Goal: Information Seeking & Learning: Check status

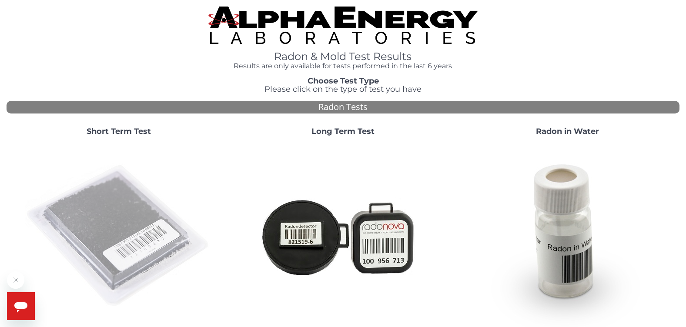
click at [140, 221] on img at bounding box center [118, 236] width 187 height 187
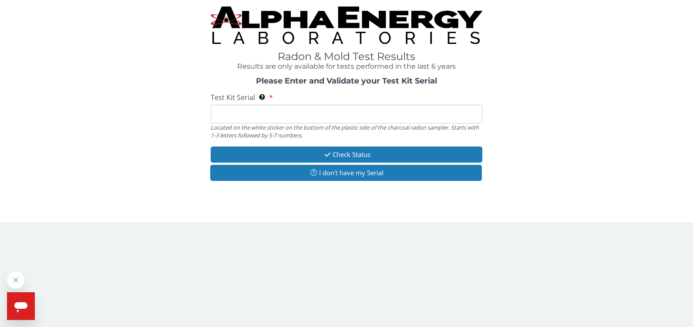
click at [254, 115] on input "Test Kit Serial Located on the white sticker on the bottom of the plastic side …" at bounding box center [347, 114] width 272 height 19
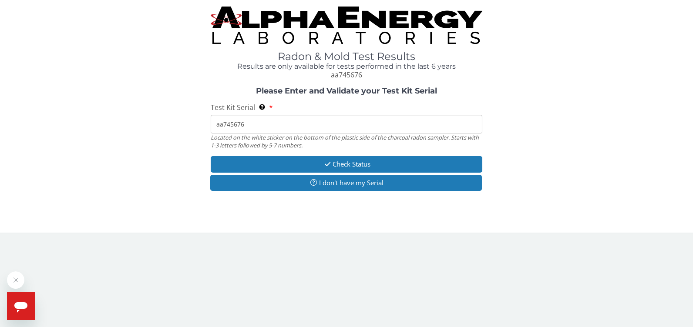
type input "aa745676"
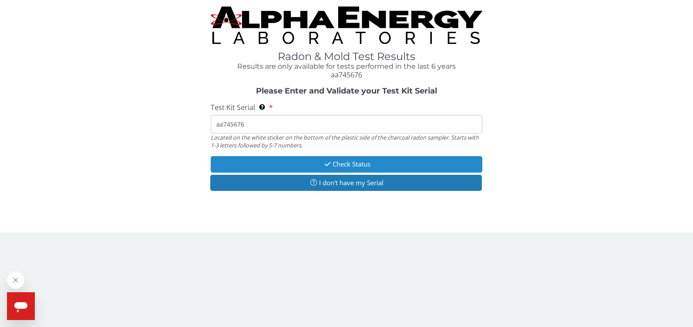
click at [347, 166] on button "Check Status" at bounding box center [347, 164] width 272 height 16
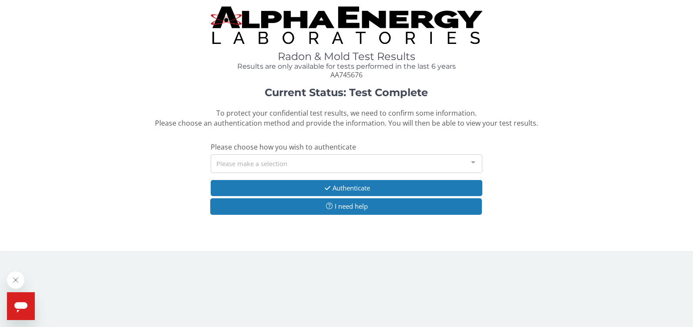
click at [474, 161] on div at bounding box center [472, 163] width 17 height 17
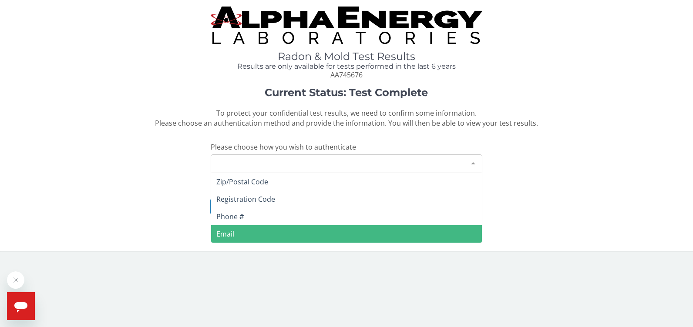
click at [232, 234] on span "Email" at bounding box center [225, 234] width 18 height 10
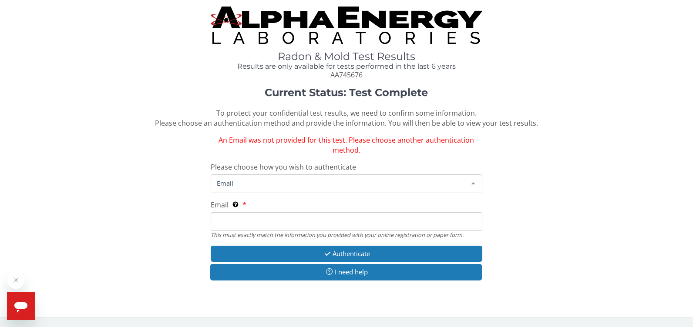
click at [231, 186] on span "Email" at bounding box center [339, 183] width 250 height 10
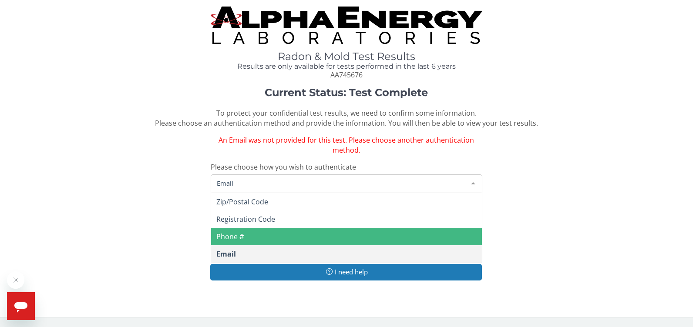
click at [234, 186] on span "Email" at bounding box center [339, 183] width 250 height 10
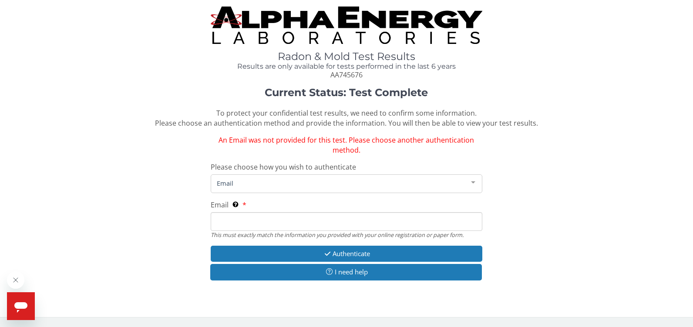
click at [238, 187] on span "Email" at bounding box center [339, 183] width 250 height 10
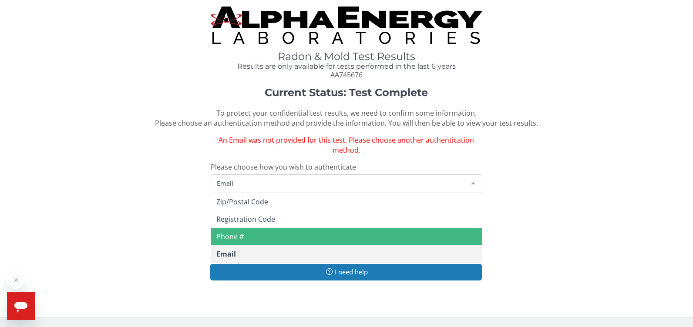
click at [248, 186] on span "Email" at bounding box center [339, 183] width 250 height 10
click at [471, 182] on div at bounding box center [472, 183] width 17 height 17
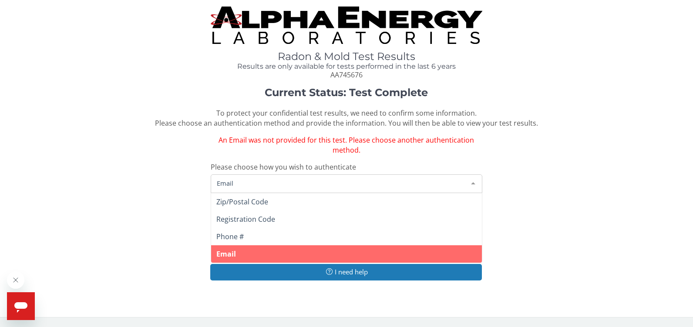
click at [226, 255] on span "Email" at bounding box center [226, 254] width 20 height 10
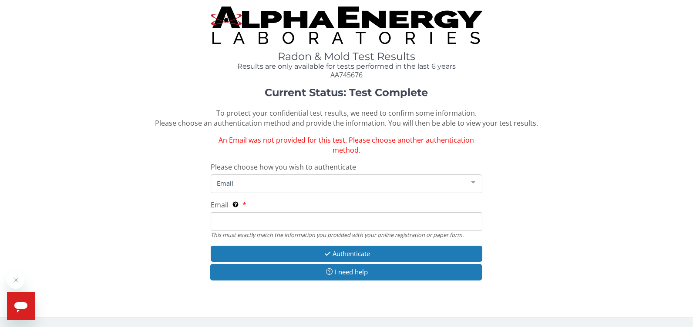
click at [228, 220] on input "Email This must exactly match the information you provided with your online reg…" at bounding box center [347, 221] width 272 height 19
type input "[EMAIL_ADDRESS][DOMAIN_NAME]"
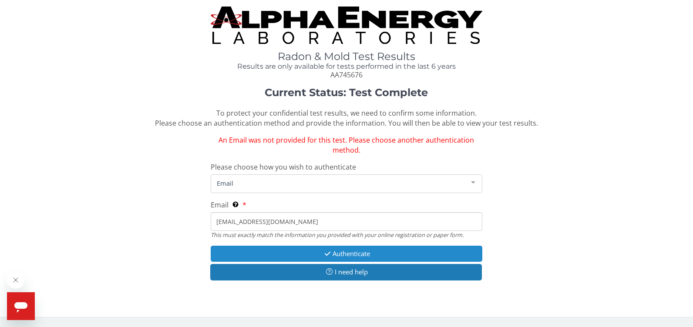
click at [333, 253] on button "Authenticate" at bounding box center [347, 254] width 272 height 16
